Goal: Information Seeking & Learning: Check status

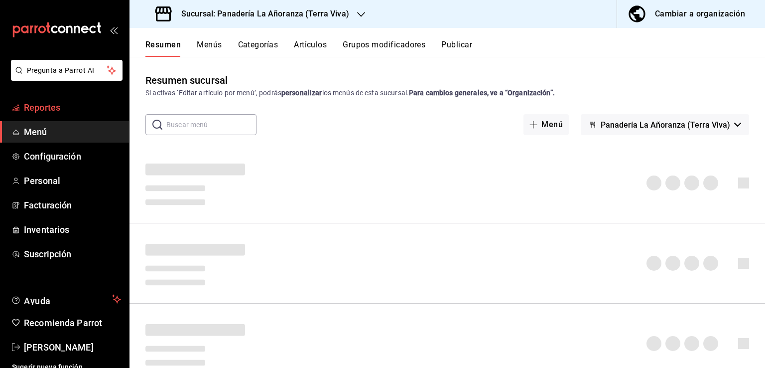
click at [34, 113] on span "Reportes" at bounding box center [72, 107] width 97 height 13
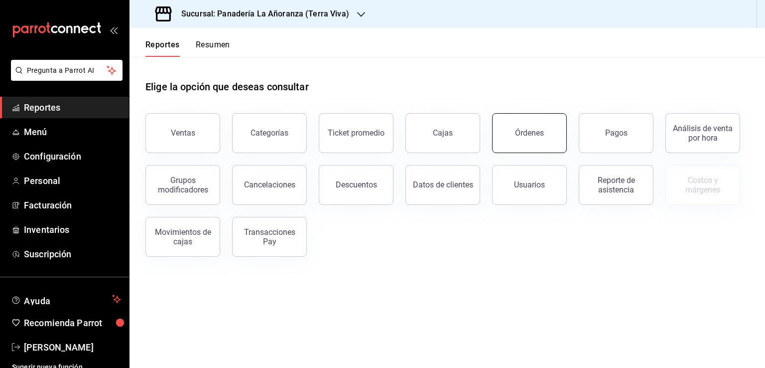
click at [524, 127] on button "Órdenes" at bounding box center [529, 133] width 75 height 40
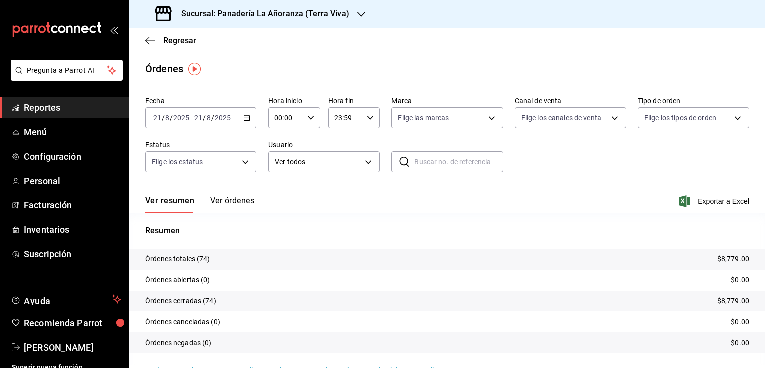
click at [348, 15] on div "Sucursal: Panadería La Añoranza (Terra Viva)" at bounding box center [253, 14] width 232 height 28
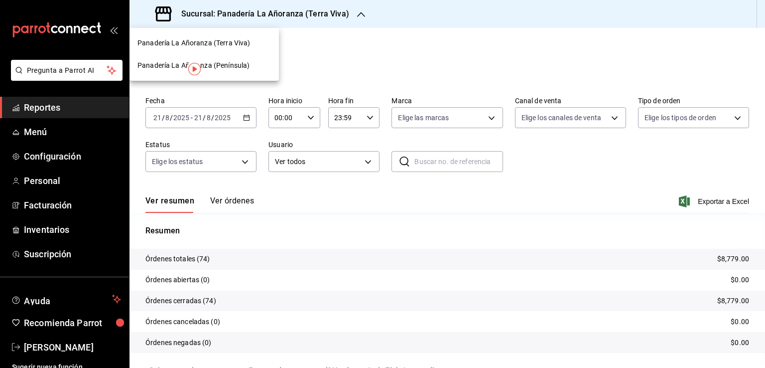
click at [232, 65] on span "Panadería La Añoranza (Península)" at bounding box center [193, 65] width 112 height 10
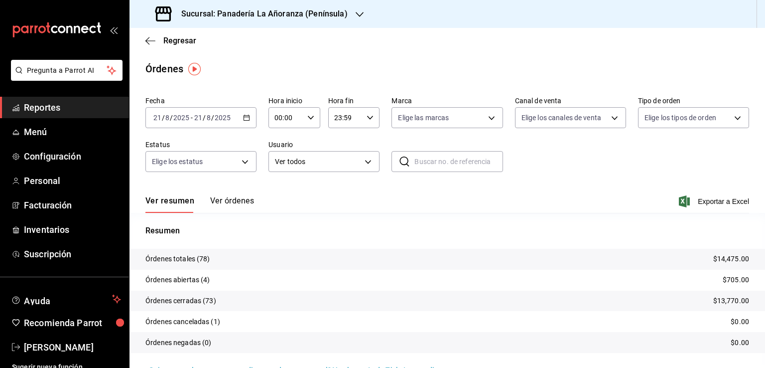
click at [36, 106] on span "Reportes" at bounding box center [72, 107] width 97 height 13
